Goal: Task Accomplishment & Management: Manage account settings

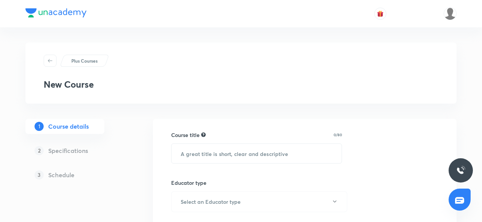
click at [447, 20] on div at bounding box center [240, 13] width 431 height 27
click at [450, 15] on img at bounding box center [450, 13] width 13 height 13
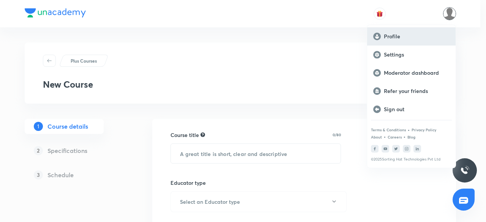
click at [411, 35] on p "Profile" at bounding box center [417, 36] width 66 height 7
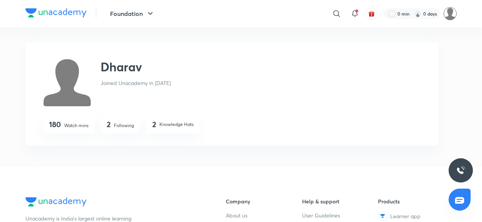
click at [451, 16] on img at bounding box center [450, 13] width 13 height 13
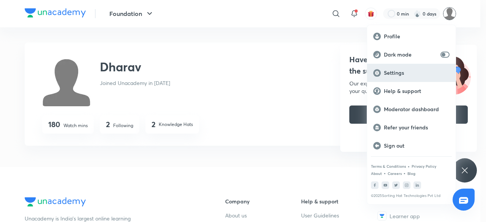
click at [394, 76] on p "Settings" at bounding box center [417, 72] width 66 height 7
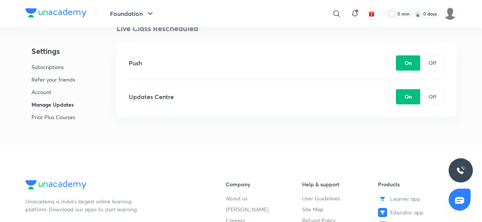
scroll to position [1835, 0]
click at [58, 92] on p "Account" at bounding box center [53, 92] width 44 height 8
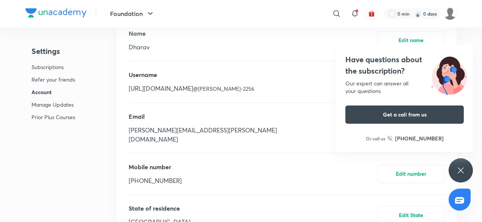
scroll to position [301, 0]
click at [403, 164] on button "Edit number" at bounding box center [411, 173] width 67 height 18
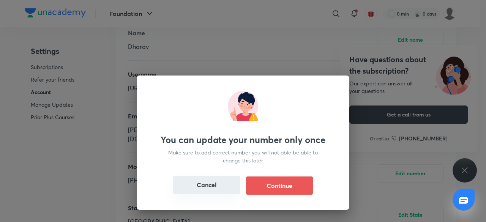
click at [217, 181] on button "Cancel" at bounding box center [206, 185] width 67 height 18
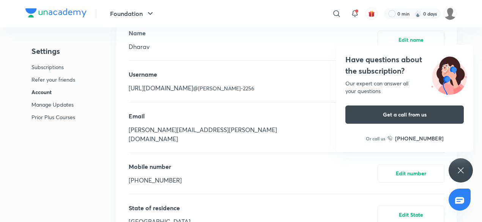
click at [443, 16] on div "0 min 0 days" at bounding box center [417, 13] width 79 height 13
click at [446, 16] on img at bounding box center [450, 13] width 13 height 13
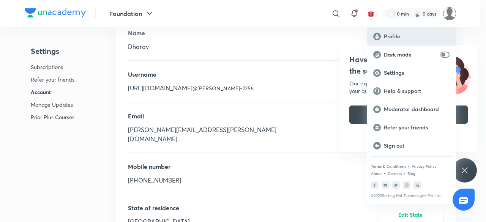
click at [408, 42] on div "Profile" at bounding box center [411, 36] width 88 height 18
